Goal: Check status

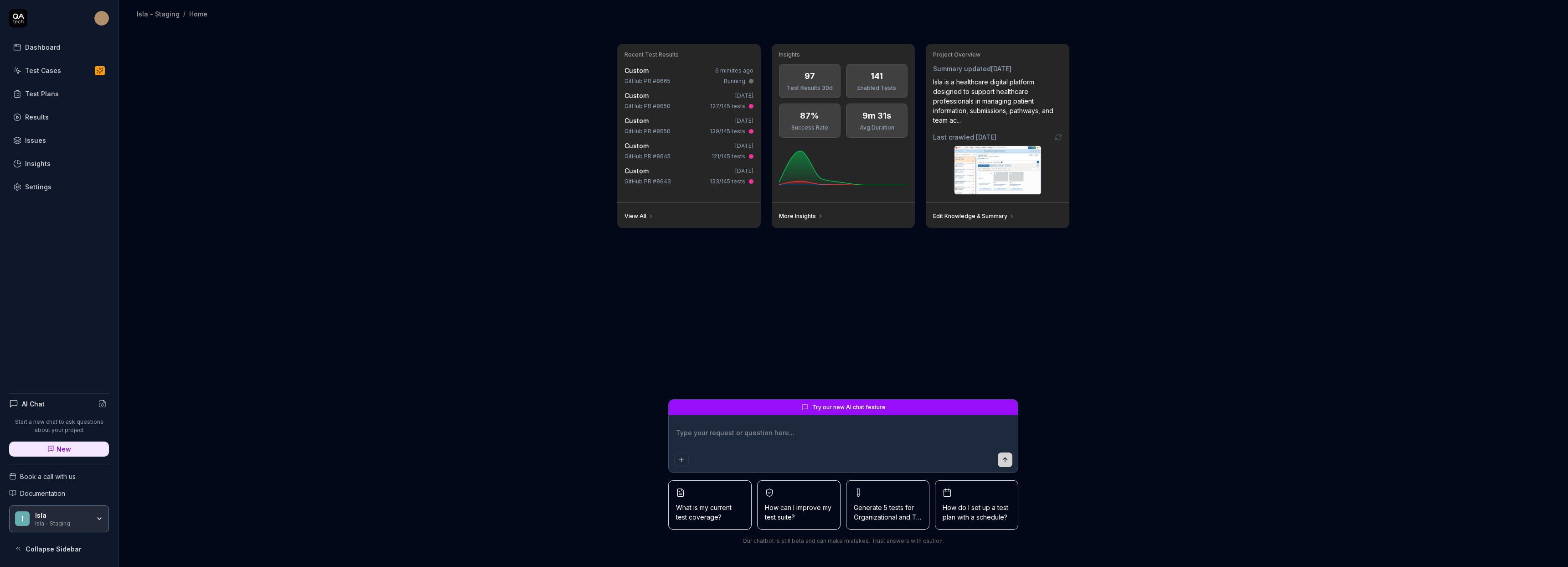
type textarea "*"
click at [48, 74] on div "Test Cases" at bounding box center [43, 71] width 36 height 10
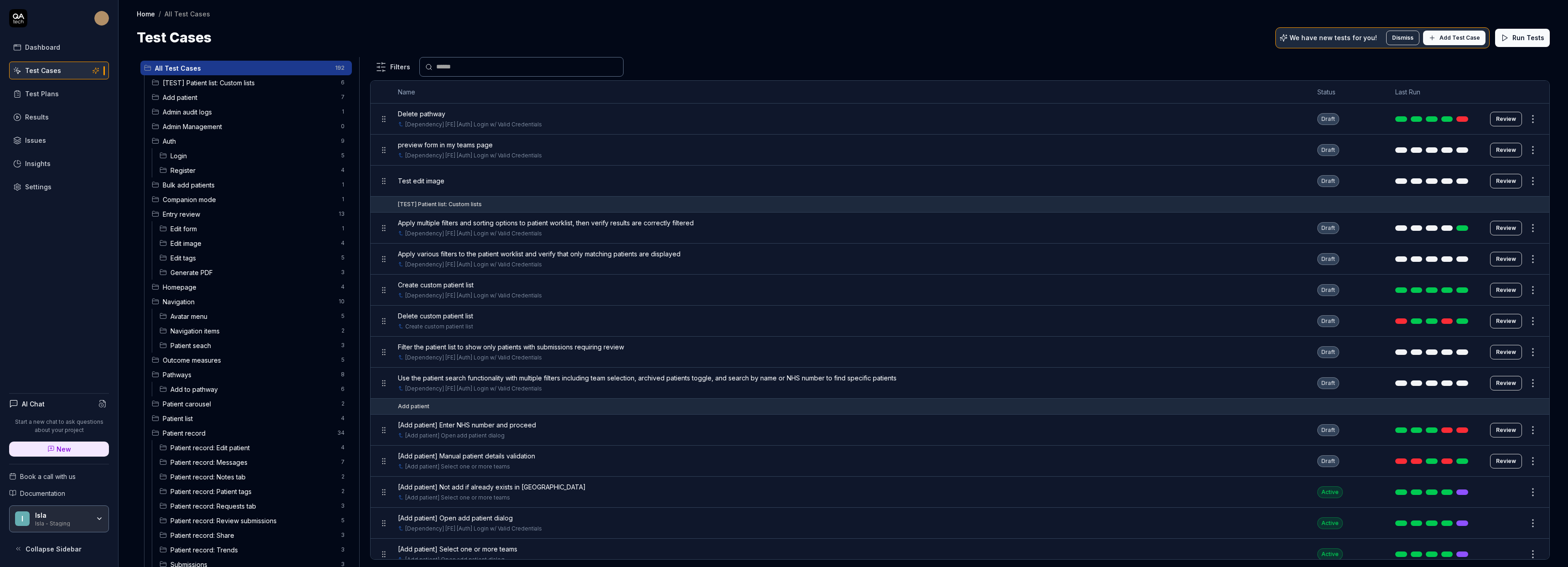
click at [55, 115] on link "Results" at bounding box center [59, 116] width 100 height 18
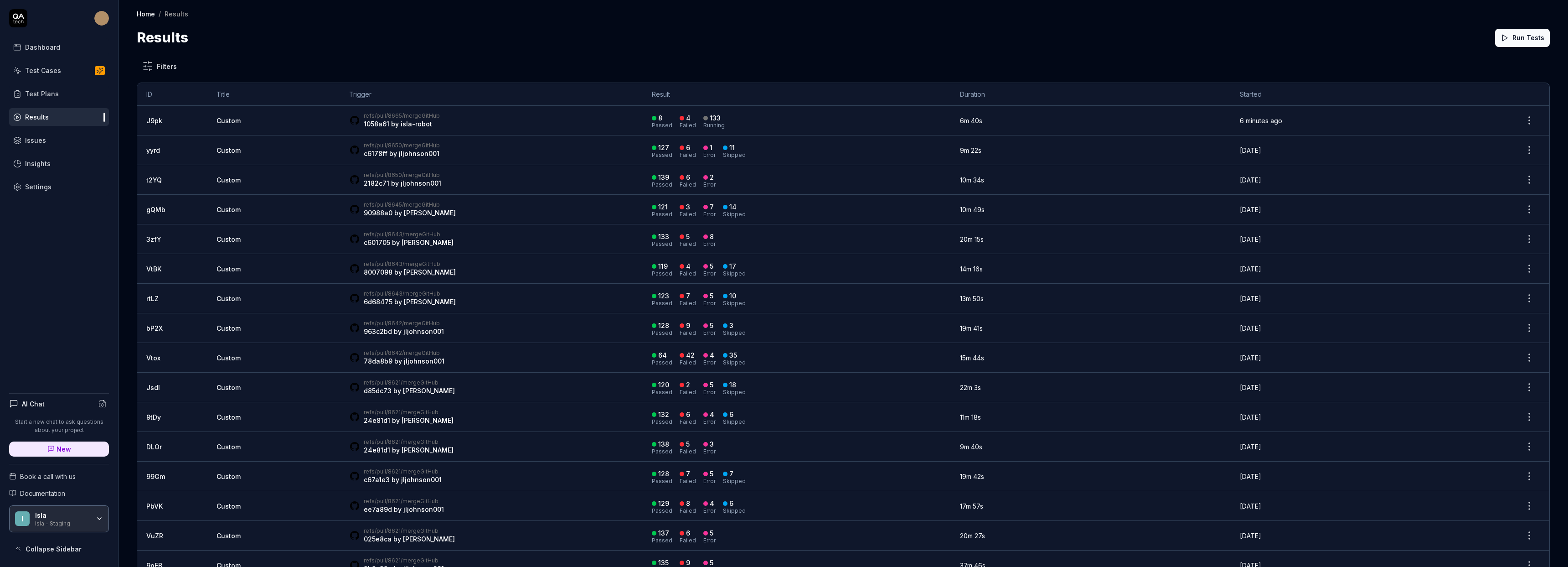
click at [561, 126] on div "refs/pull/8665/merge GitHub 1058a61 by isla-robot" at bounding box center [492, 120] width 285 height 16
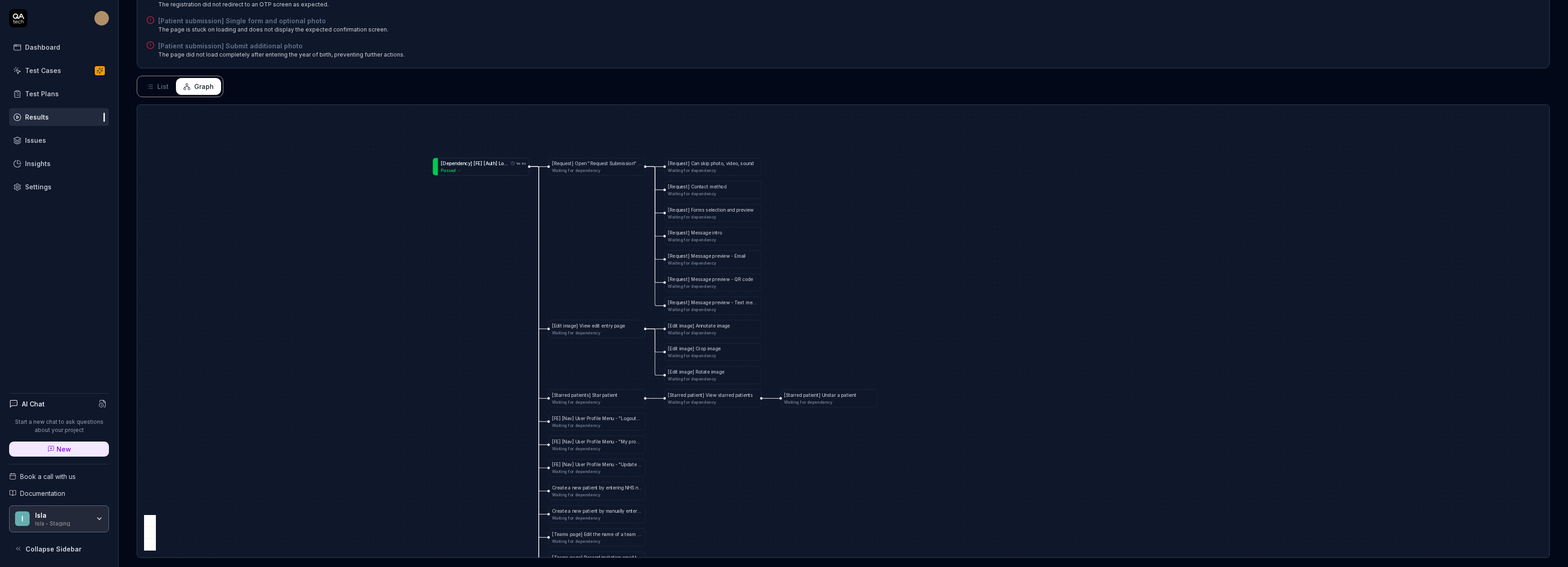
scroll to position [215, 0]
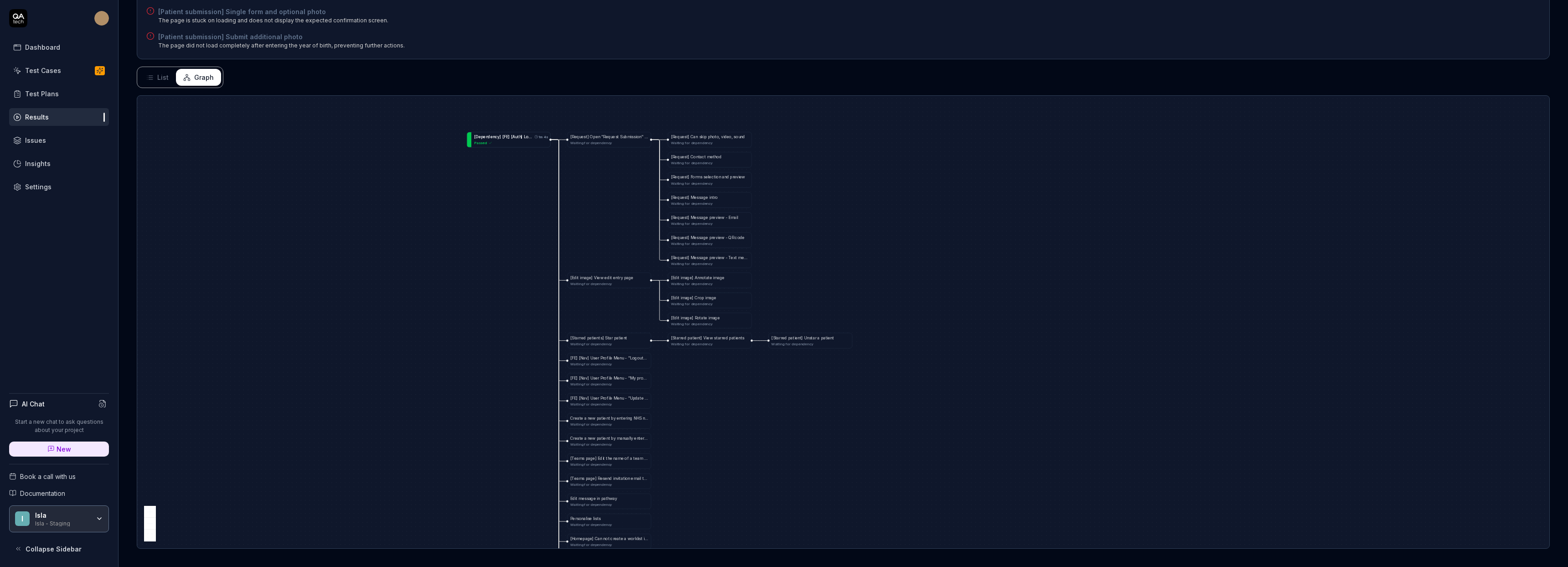
drag, startPoint x: 688, startPoint y: 466, endPoint x: 740, endPoint y: 286, distance: 187.4
click at [735, 284] on div "[ D e p e n d e n c y ] [ F E ] [ A u t h ] A d m i n L o g i n w / V a l i d C…" at bounding box center [843, 322] width 1412 height 453
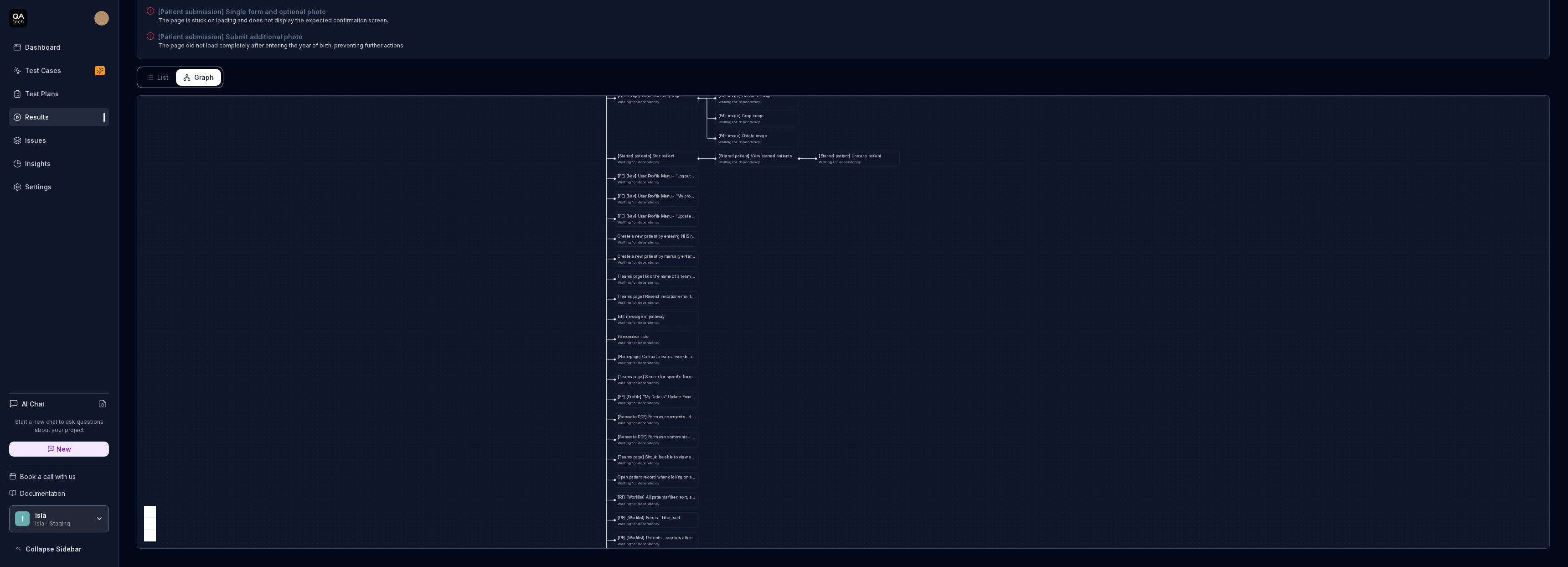
drag, startPoint x: 740, startPoint y: 490, endPoint x: 729, endPoint y: 149, distance: 341.2
click at [729, 149] on div "[ D e p e n d e n c y ] [ F E ] [ A u t h ] A d m i n L o g i n w / V a l i d C…" at bounding box center [843, 322] width 1412 height 453
drag, startPoint x: 782, startPoint y: 398, endPoint x: 747, endPoint y: 155, distance: 245.5
click at [747, 157] on div "[ D e p e n d e n c y ] [ F E ] [ A u t h ] A d m i n L o g i n w / V a l i d C…" at bounding box center [843, 322] width 1412 height 453
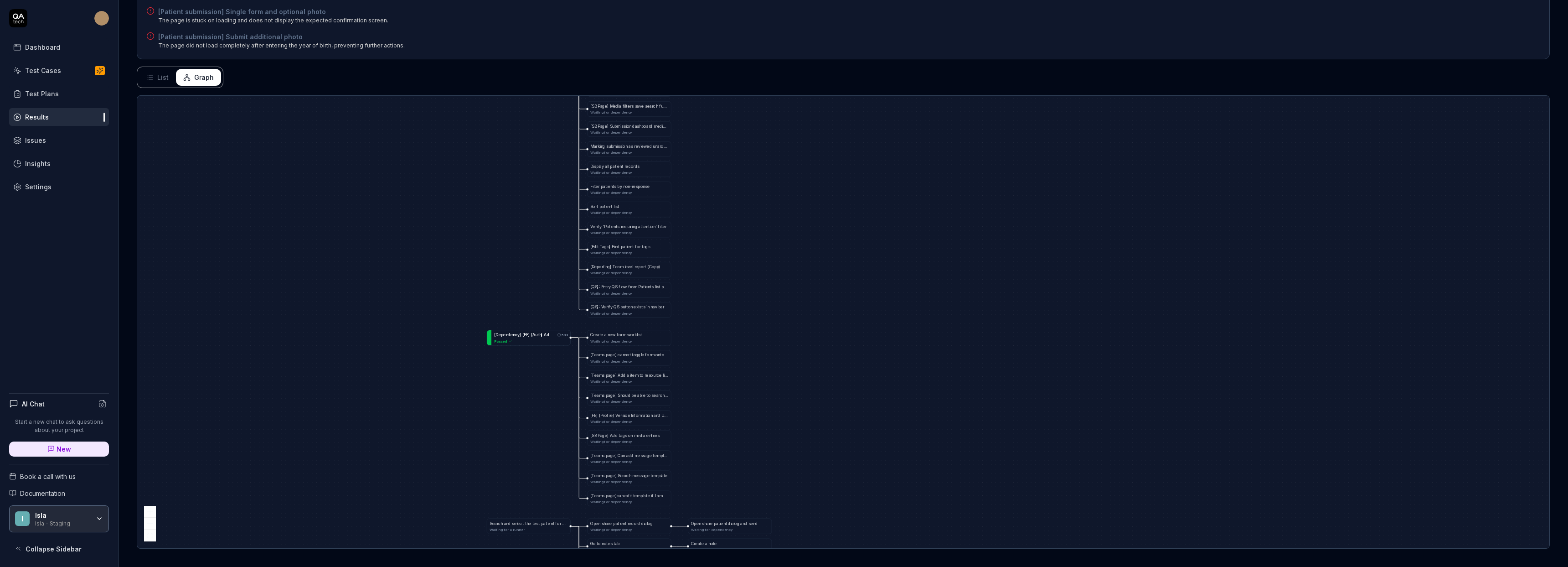
drag, startPoint x: 754, startPoint y: 328, endPoint x: 799, endPoint y: 183, distance: 151.8
click at [800, 183] on div "[ D e p e n d e n c y ] [ F E ] [ A u t h ] A d m i n L o g i n w / V a l i d C…" at bounding box center [843, 322] width 1412 height 453
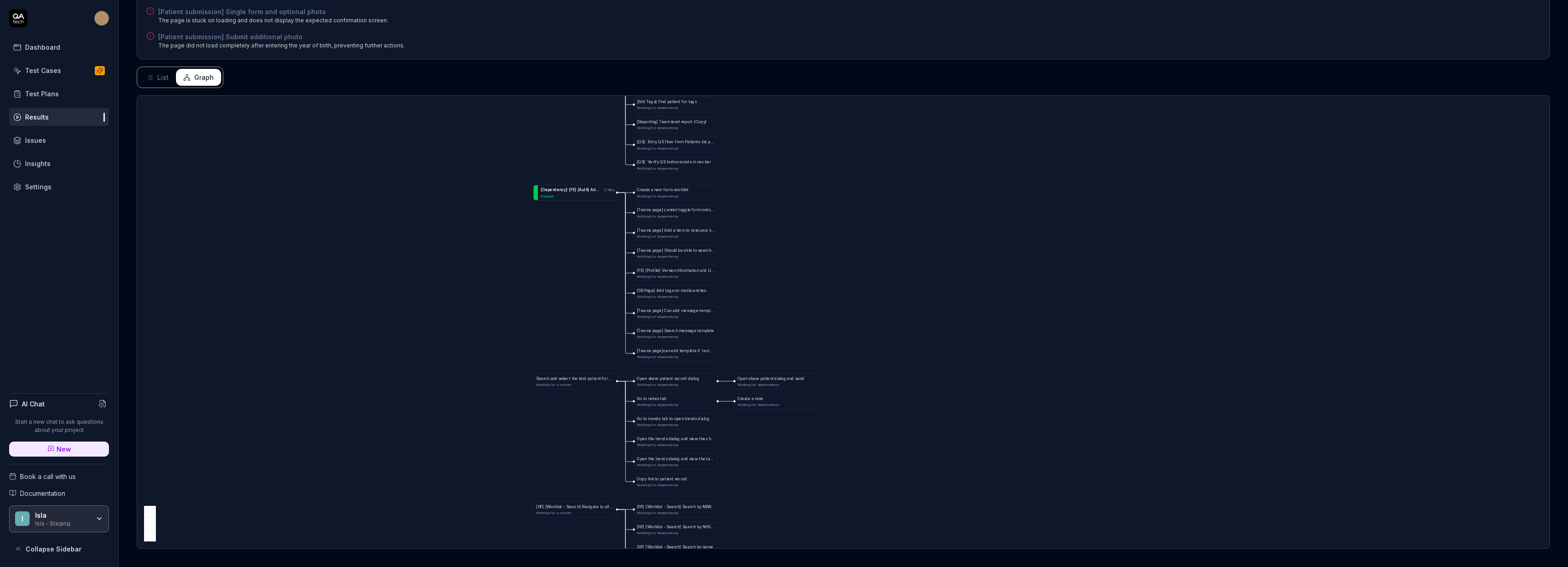
drag, startPoint x: 774, startPoint y: 368, endPoint x: 794, endPoint y: 113, distance: 255.8
click at [797, 91] on div "Status Running refs/pull/8665/merge GitHub 1058a61 by isla-robot Started 6 minu…" at bounding box center [843, 200] width 1449 height 734
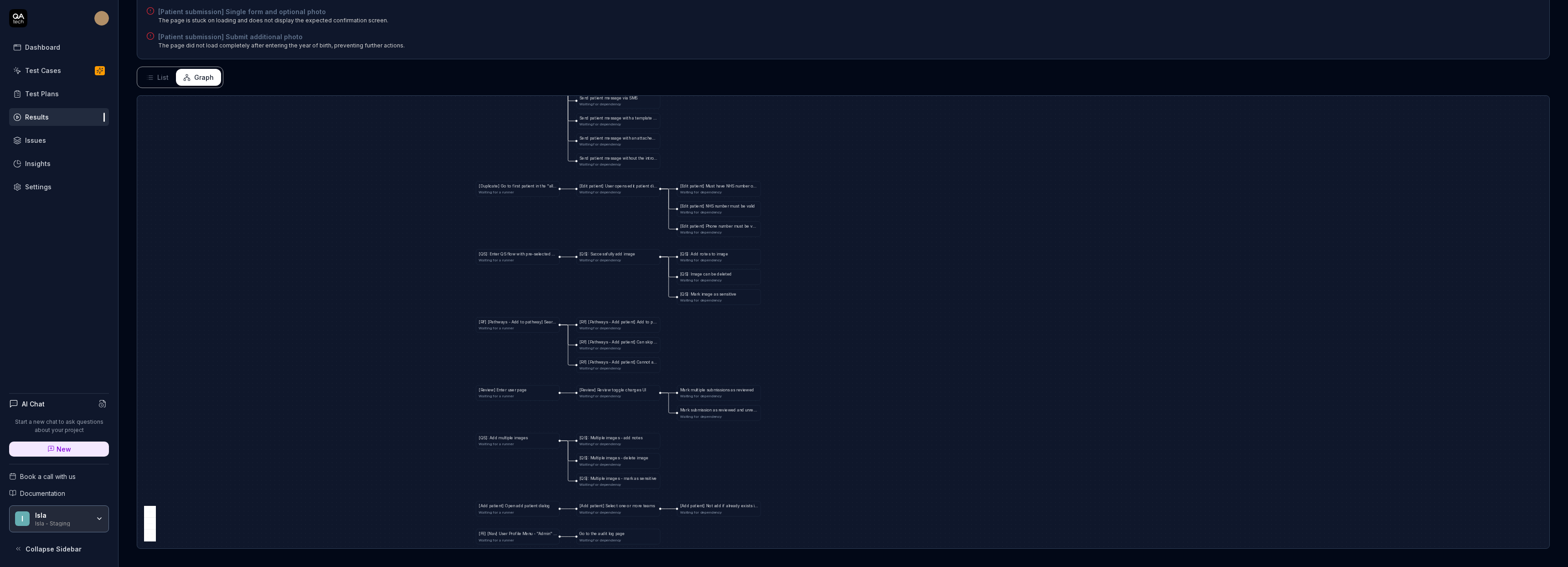
drag, startPoint x: 810, startPoint y: 239, endPoint x: 763, endPoint y: 145, distance: 105.1
click at [760, 130] on div "[ D e p e n d e n c y ] [ F E ] [ A u t h ] A d m i n L o g i n w / V a l i d C…" at bounding box center [843, 322] width 1412 height 453
drag, startPoint x: 816, startPoint y: 389, endPoint x: 816, endPoint y: 135, distance: 254.0
click at [823, 104] on div "[ D e p e n d e n c y ] [ F E ] [ A u t h ] A d m i n L o g i n w / V a l i d C…" at bounding box center [843, 322] width 1412 height 453
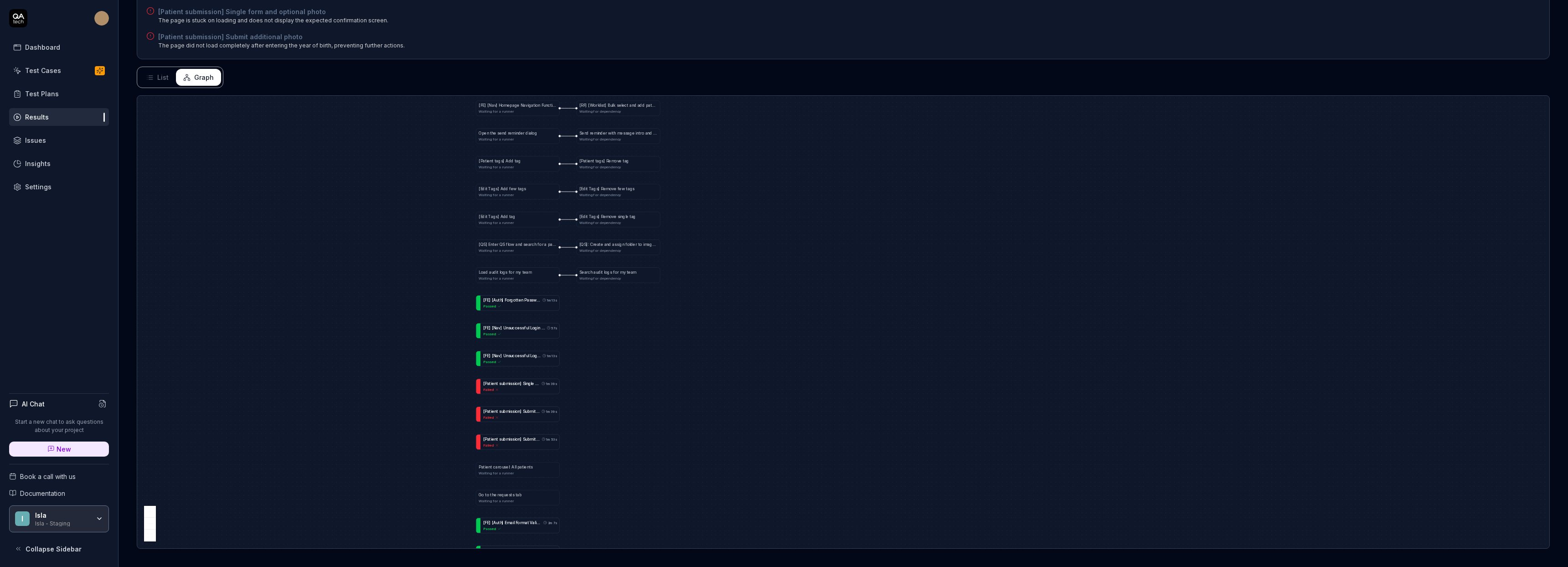
drag, startPoint x: 790, startPoint y: 396, endPoint x: 734, endPoint y: 255, distance: 151.7
click at [787, 130] on div "[ D e p e n d e n c y ] [ F E ] [ A u t h ] A d m i n L o g i n w / V a l i d C…" at bounding box center [843, 322] width 1412 height 453
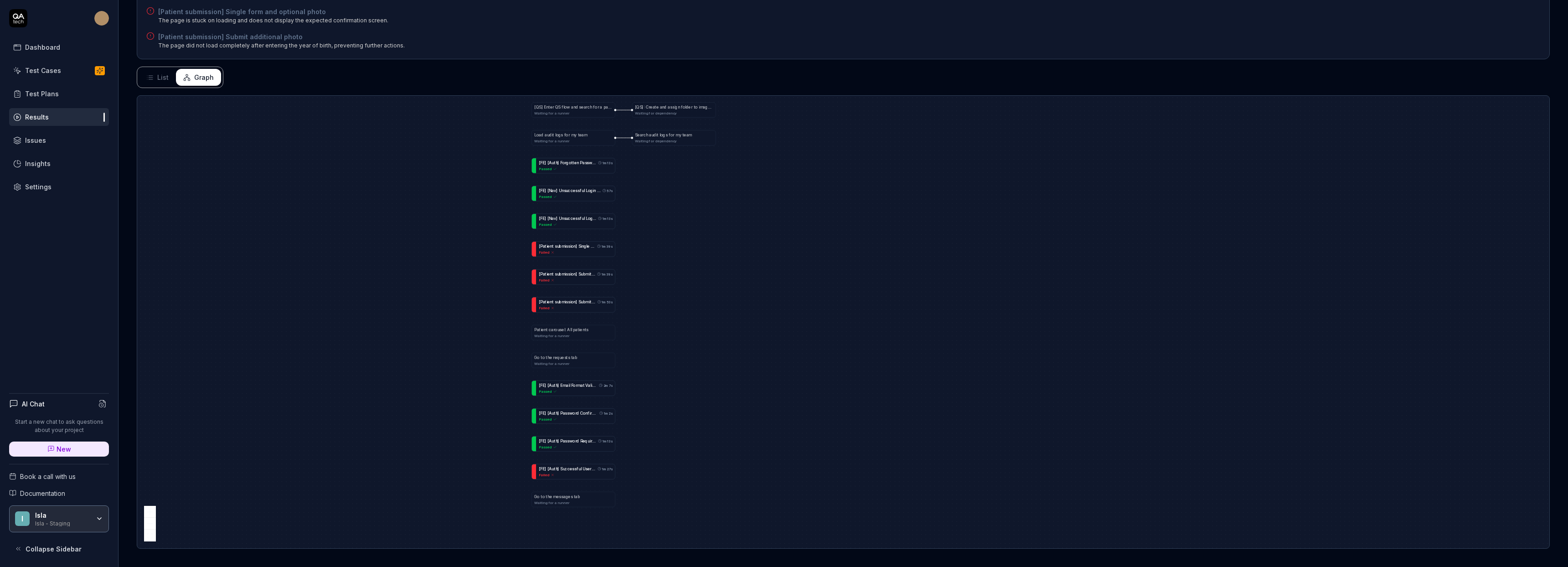
drag, startPoint x: 734, startPoint y: 258, endPoint x: 856, endPoint y: 197, distance: 136.4
click at [857, 197] on div "[ D e p e n d e n c y ] [ F E ] [ A u t h ] A d m i n L o g i n w / V a l i d C…" at bounding box center [843, 322] width 1412 height 453
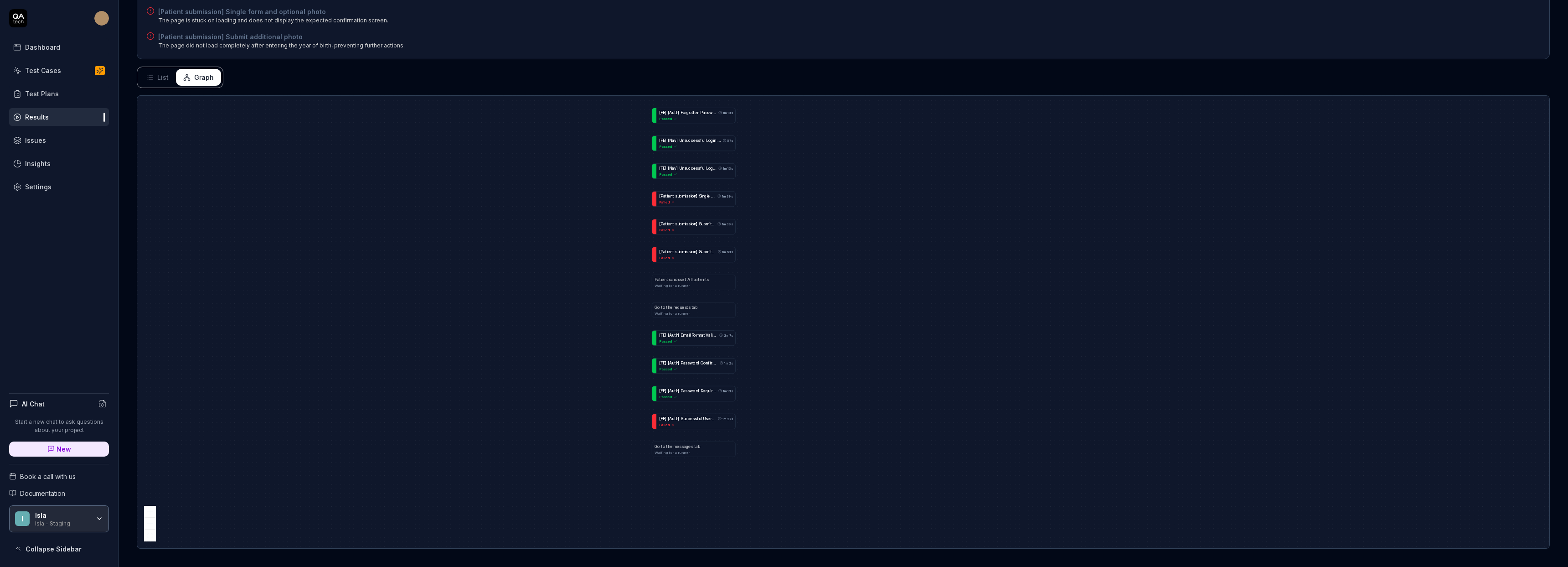
click at [801, 242] on div "[ D e p e n d e n c y ] [ F E ] [ A u t h ] A d m i n L o g i n w / V a l i d C…" at bounding box center [843, 322] width 1412 height 453
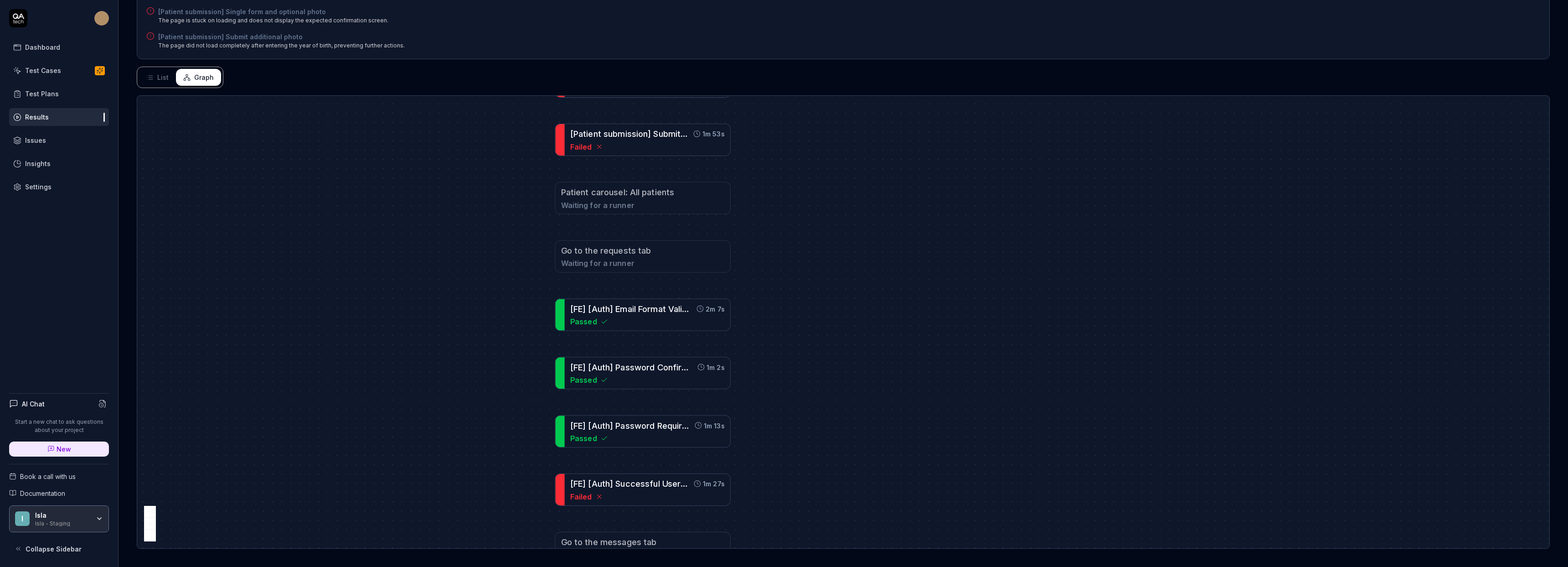
drag, startPoint x: 868, startPoint y: 407, endPoint x: 782, endPoint y: 244, distance: 184.3
click at [780, 225] on div "[ D e p e n d e n c y ] [ F E ] [ A u t h ] A d m i n L o g i n w / V a l i d C…" at bounding box center [843, 322] width 1412 height 453
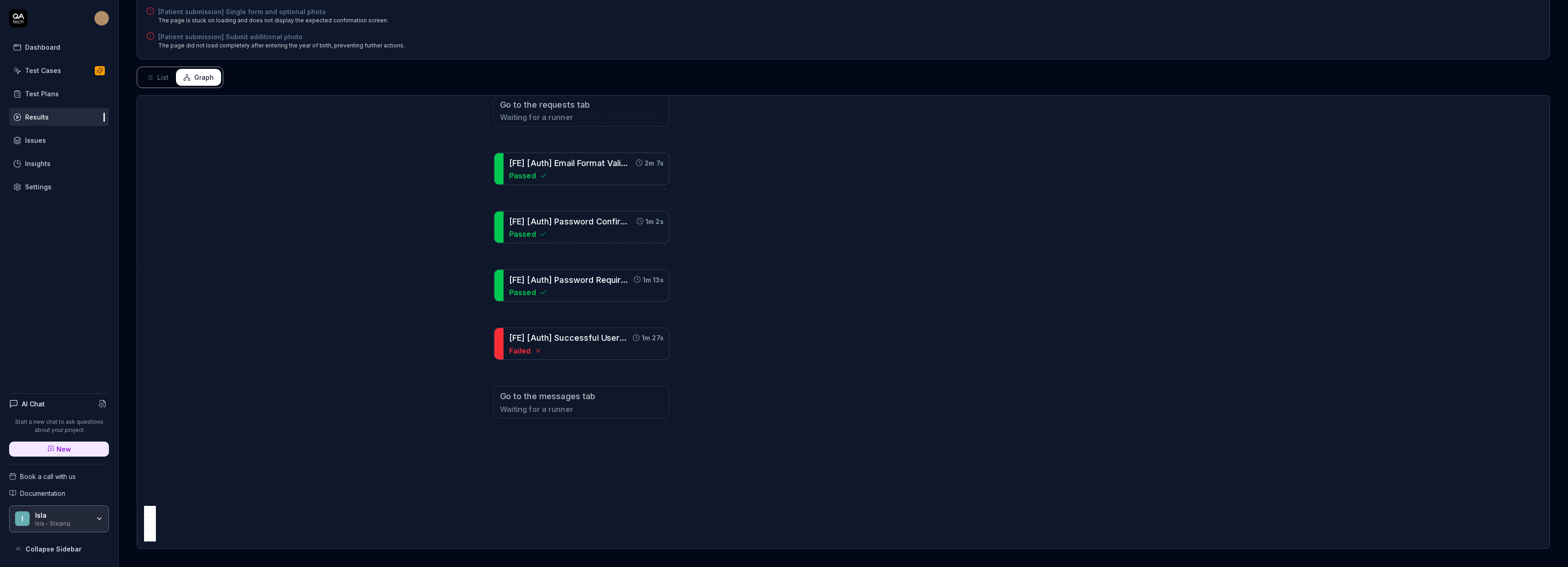
drag, startPoint x: 792, startPoint y: 400, endPoint x: 730, endPoint y: 277, distance: 137.7
click at [734, 267] on div "[ D e p e n d e n c y ] [ F E ] [ A u t h ] A d m i n L o g i n w / V a l i d C…" at bounding box center [843, 322] width 1412 height 453
click at [581, 342] on div "[ F E ] [ A u t h ] S u c c e s s f u l U s e r R e g i s t r a t i o n ( P r e…" at bounding box center [568, 336] width 120 height 12
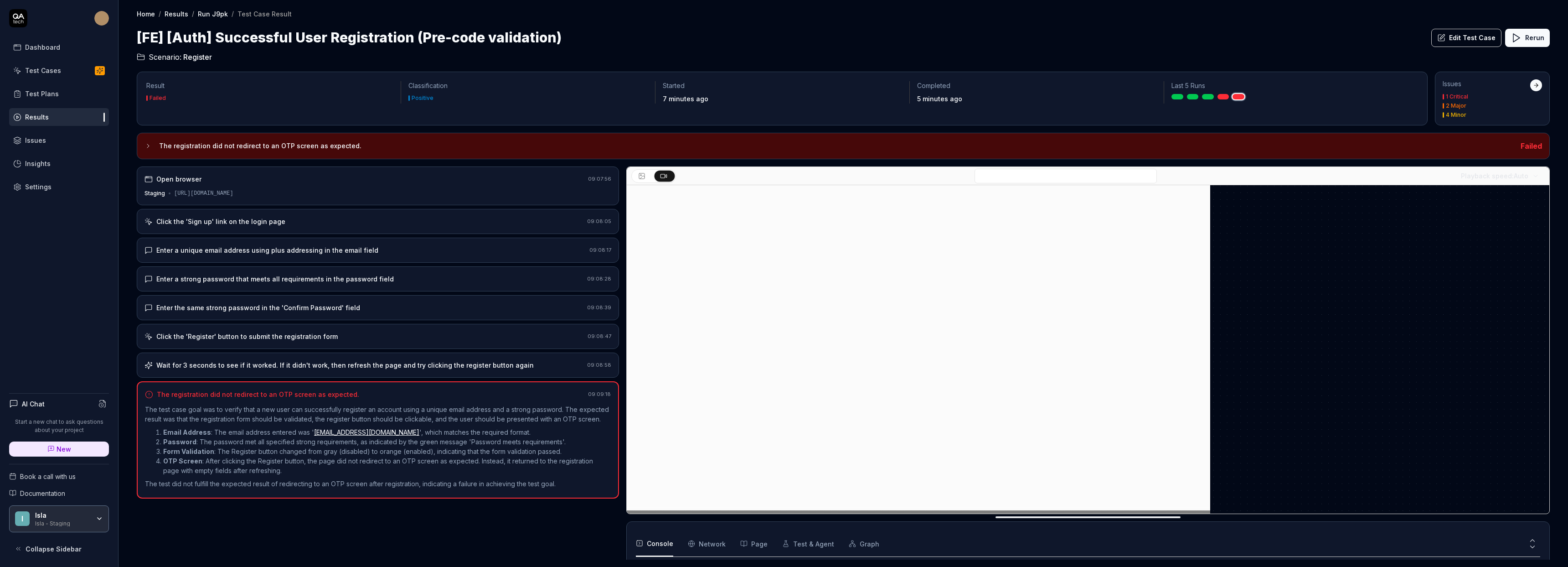
scroll to position [37, 0]
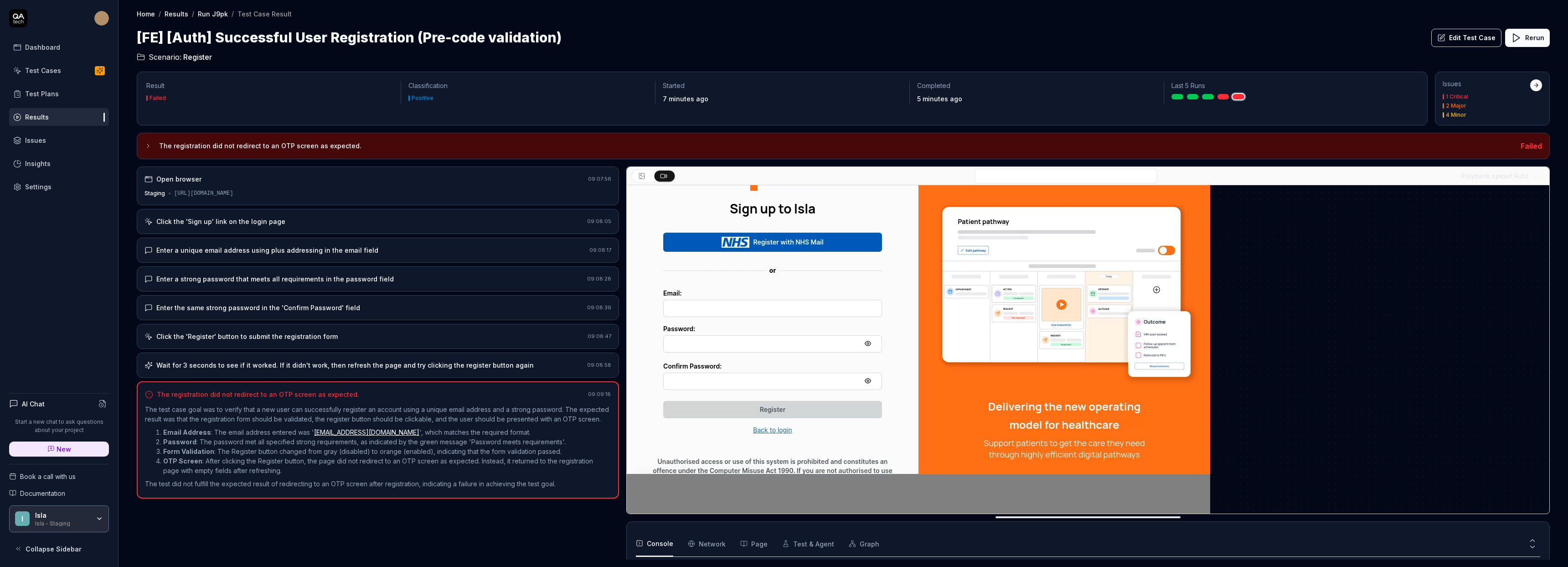
click at [643, 174] on icon at bounding box center [642, 176] width 7 height 7
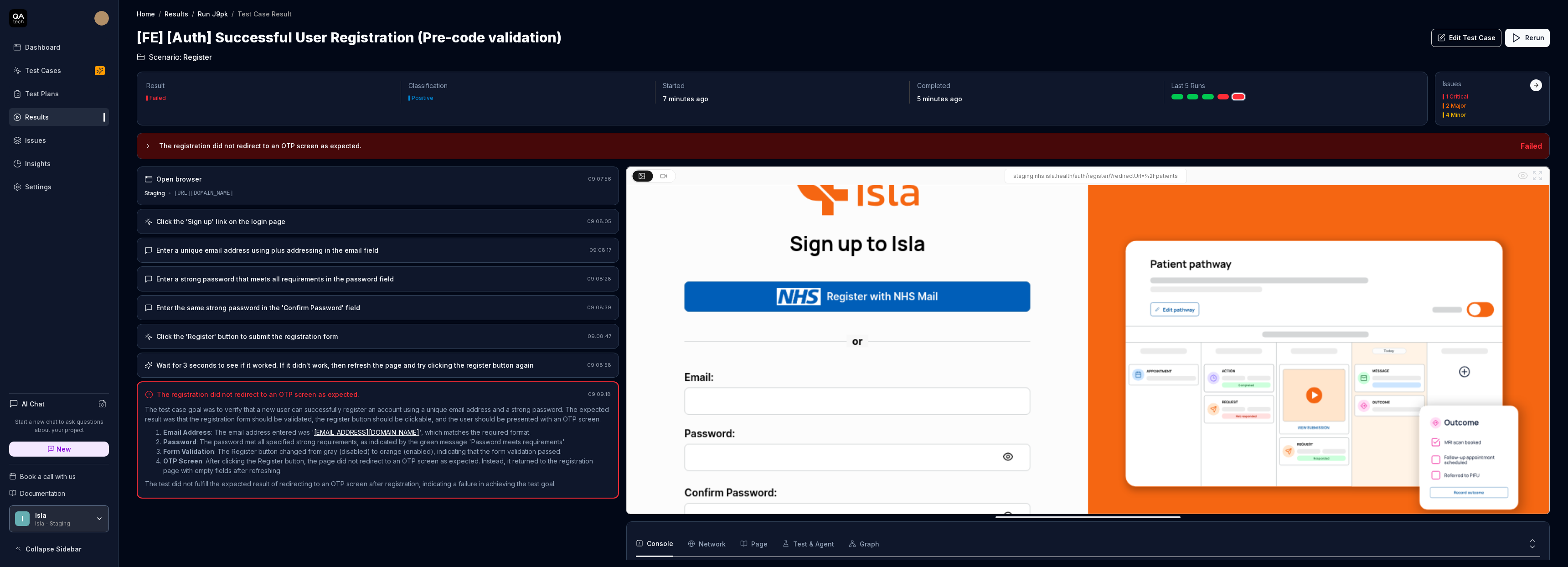
click at [656, 171] on div at bounding box center [653, 176] width 44 height 13
click at [661, 175] on icon at bounding box center [663, 176] width 7 height 7
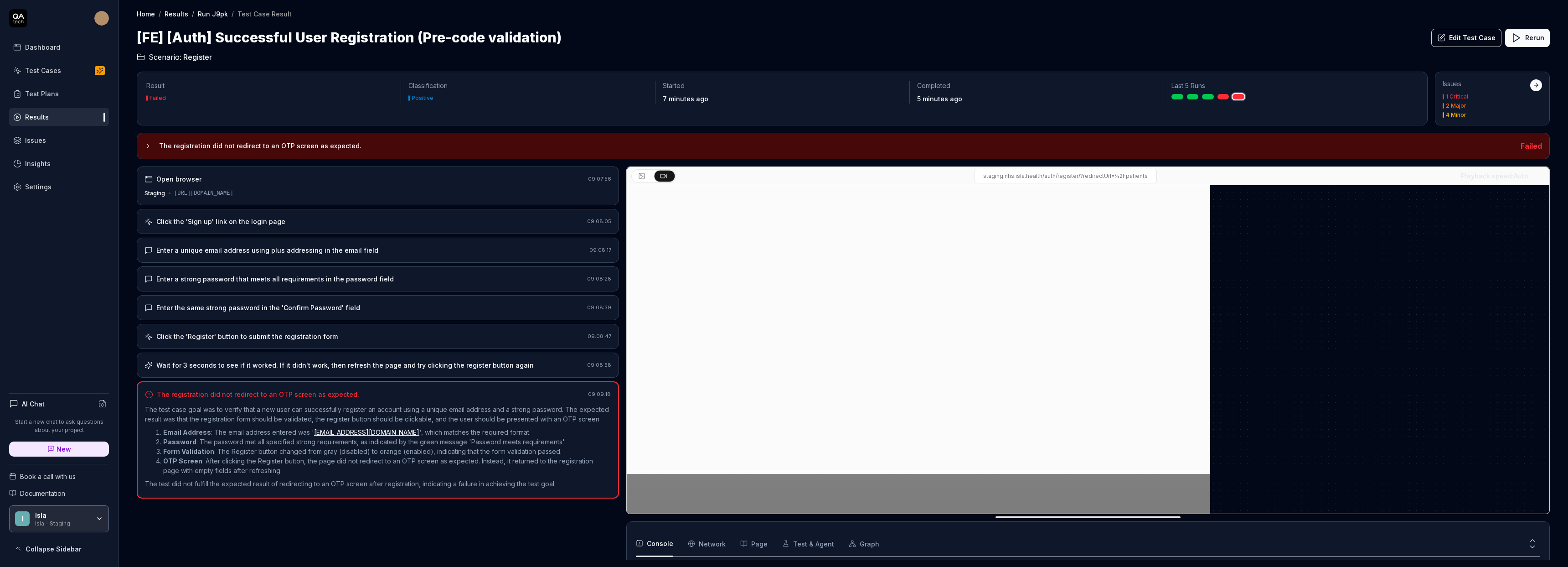
scroll to position [0, 0]
